Goal: Task Accomplishment & Management: Use online tool/utility

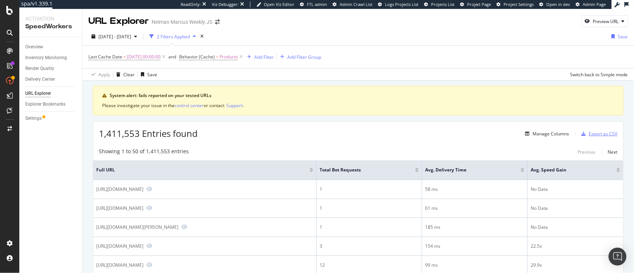
click at [589, 135] on div "Export as CSV" at bounding box center [603, 133] width 29 height 6
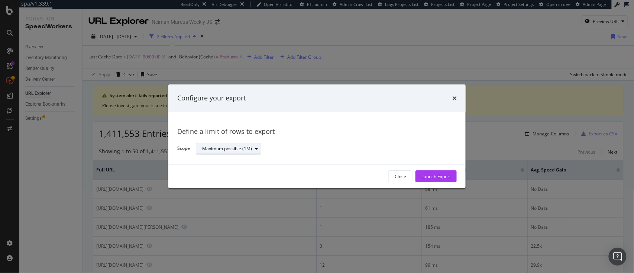
click at [248, 150] on div "Maximum possible (1M)" at bounding box center [227, 148] width 50 height 4
click at [319, 133] on div "Define a limit of rows to export" at bounding box center [316, 132] width 279 height 10
click at [399, 178] on div "Close" at bounding box center [401, 176] width 12 height 6
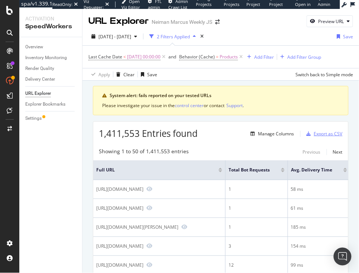
click at [330, 132] on div "Export as CSV" at bounding box center [328, 133] width 29 height 6
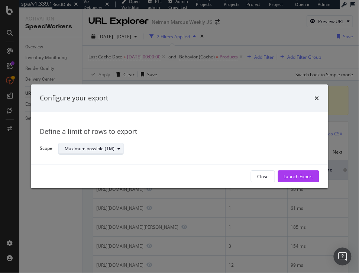
click at [116, 148] on div "modal" at bounding box center [118, 148] width 9 height 4
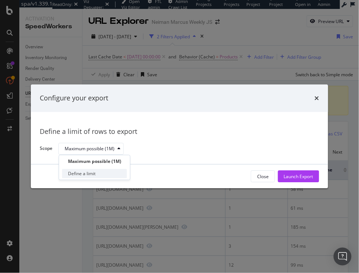
click at [104, 171] on div "Define a limit" at bounding box center [94, 173] width 65 height 9
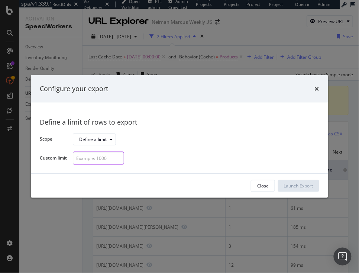
click at [104, 157] on input "modal" at bounding box center [98, 158] width 51 height 13
type input "2"
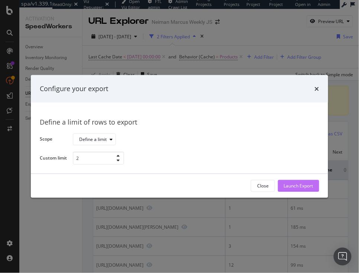
click at [301, 184] on div "Launch Export" at bounding box center [298, 186] width 29 height 6
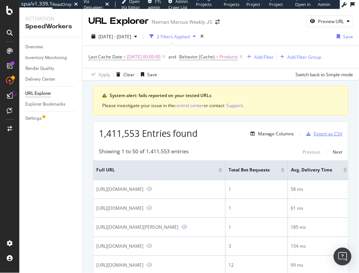
click at [314, 134] on div "Export as CSV" at bounding box center [328, 133] width 29 height 6
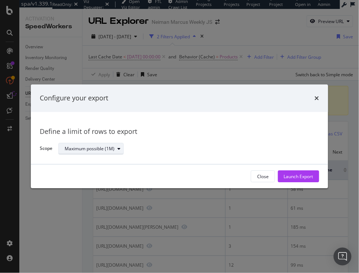
click at [101, 151] on div "Maximum possible (1M)" at bounding box center [90, 148] width 50 height 4
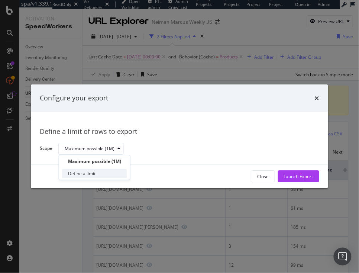
click at [96, 174] on div "Define a limit" at bounding box center [94, 173] width 65 height 9
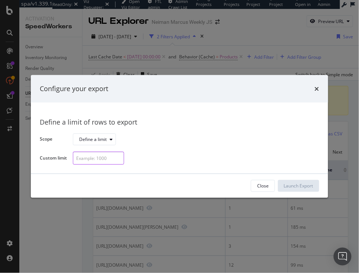
click at [109, 162] on input "modal" at bounding box center [98, 158] width 51 height 13
type input "2"
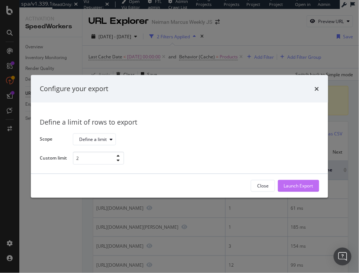
click at [304, 186] on div "Launch Export" at bounding box center [298, 186] width 29 height 6
